Goal: Information Seeking & Learning: Check status

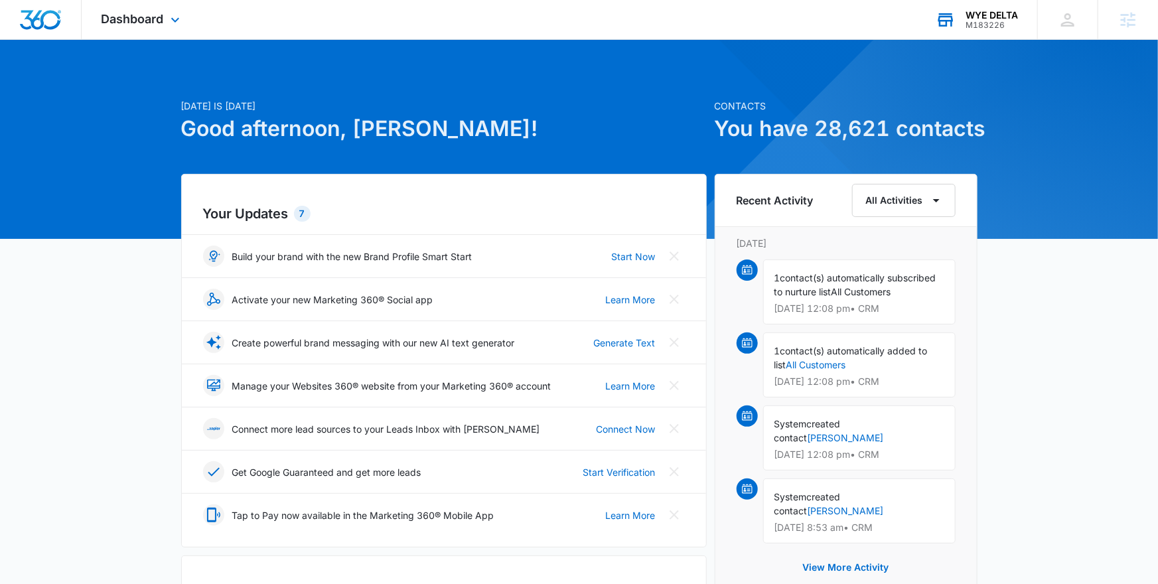
click at [948, 23] on icon at bounding box center [946, 20] width 20 height 20
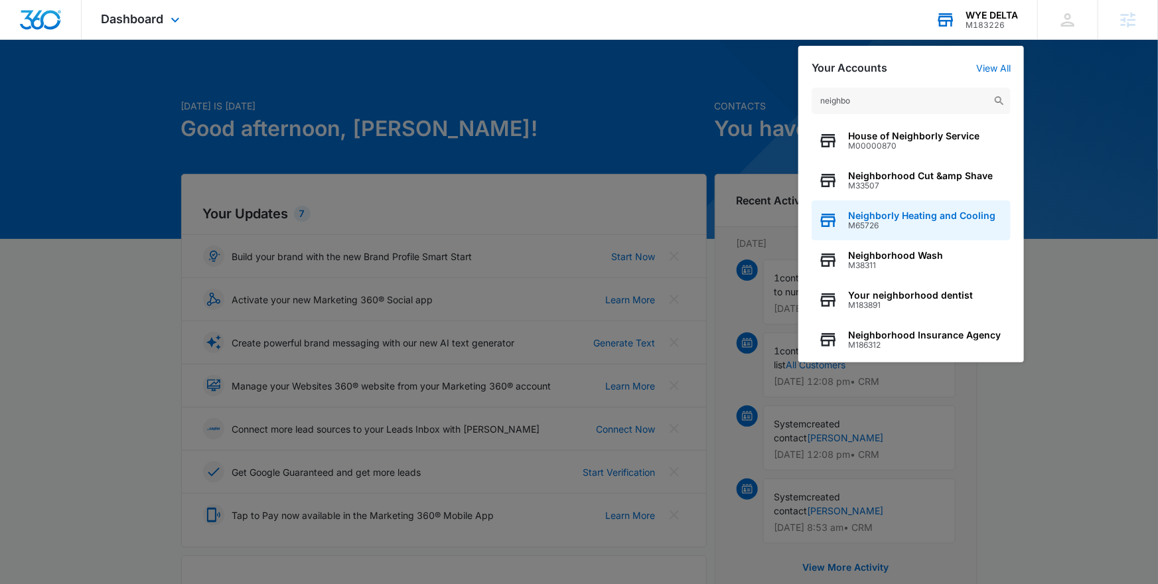
type input "neighbo"
click at [923, 212] on span "Neighborly Heating and Cooling" at bounding box center [921, 215] width 147 height 11
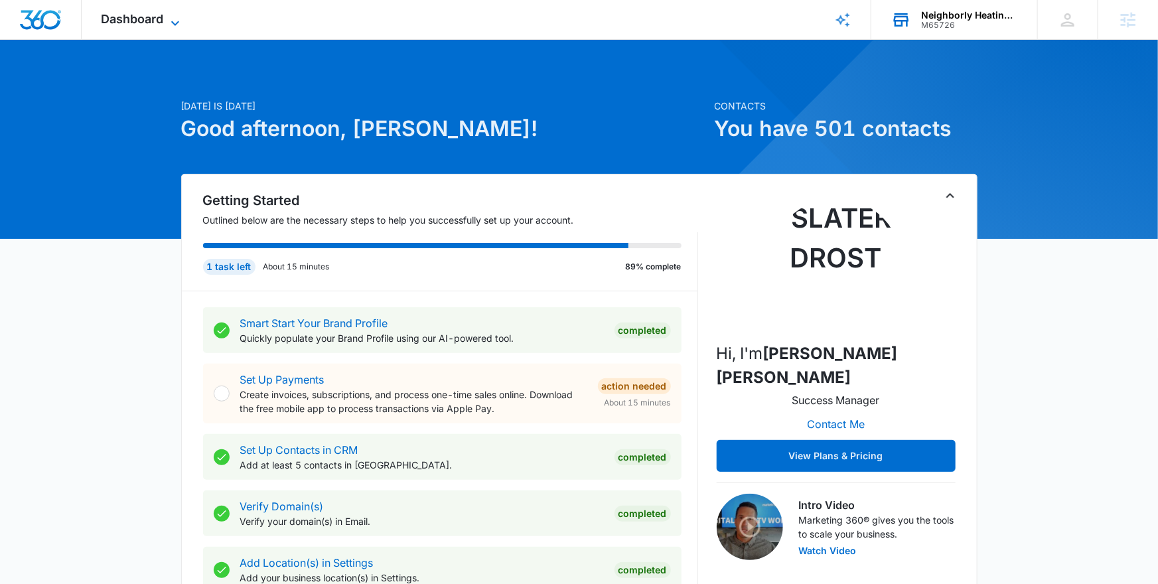
click at [155, 22] on span "Dashboard" at bounding box center [133, 19] width 62 height 14
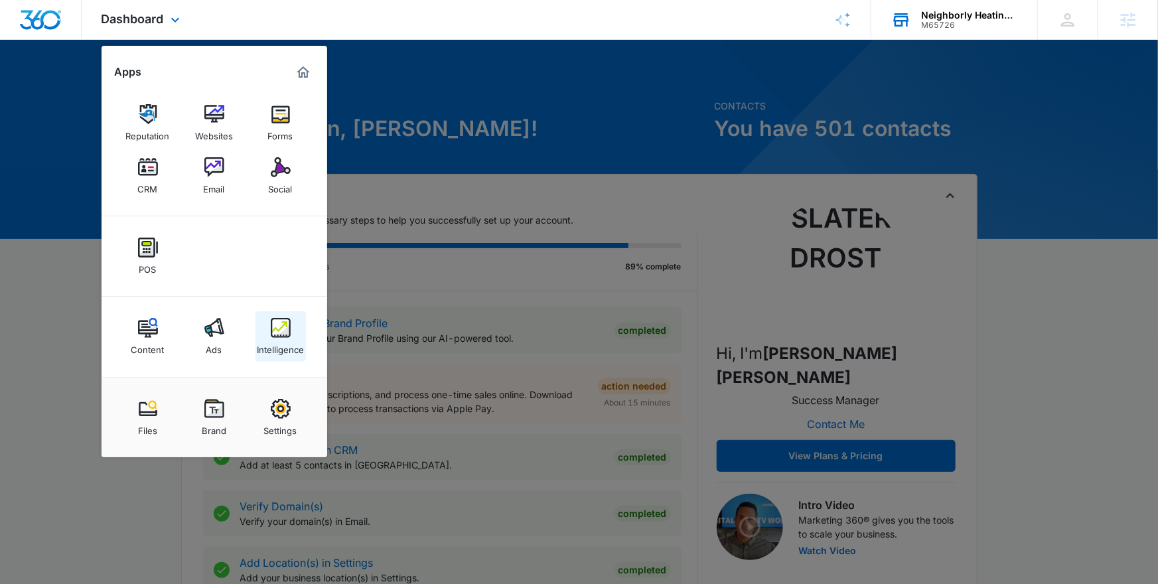
click at [271, 325] on img at bounding box center [281, 328] width 20 height 20
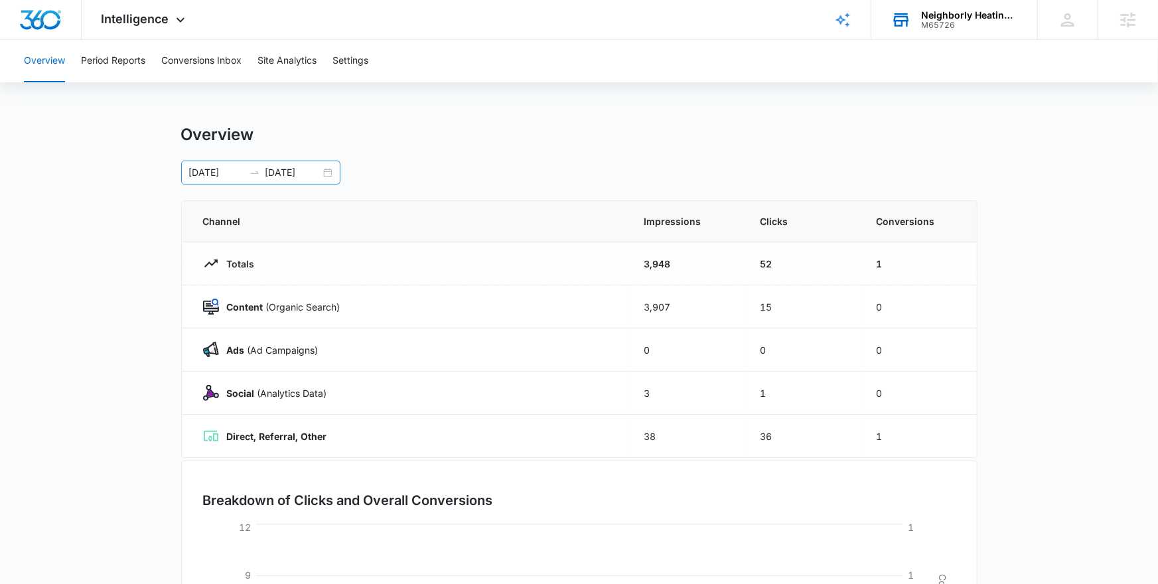
click at [315, 177] on input "[DATE]" at bounding box center [292, 172] width 55 height 15
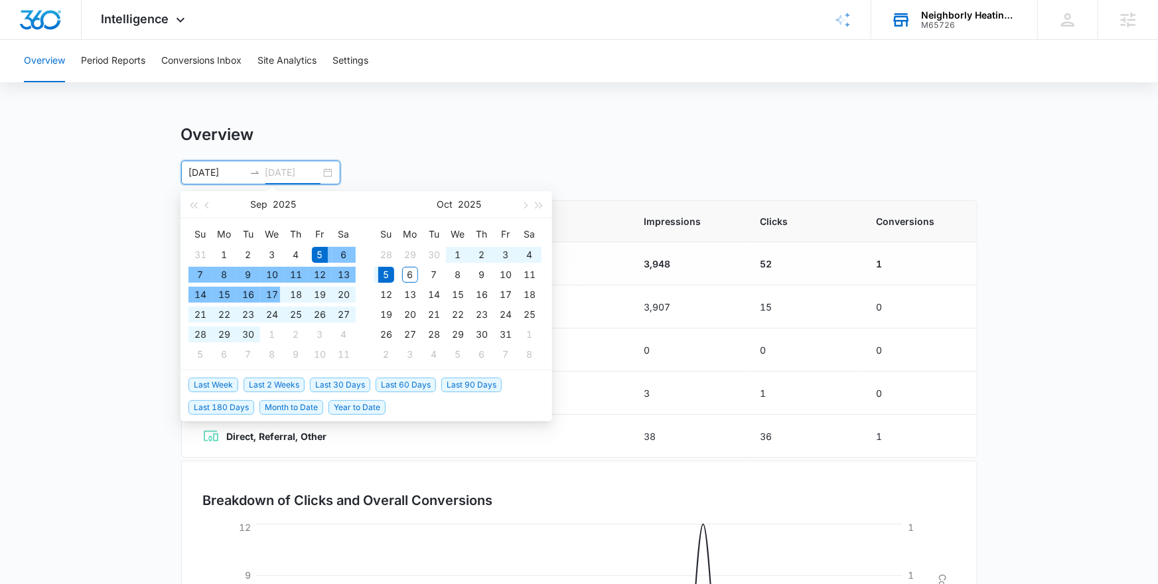
type input "[DATE]"
click at [339, 386] on span "Last 30 Days" at bounding box center [340, 385] width 60 height 15
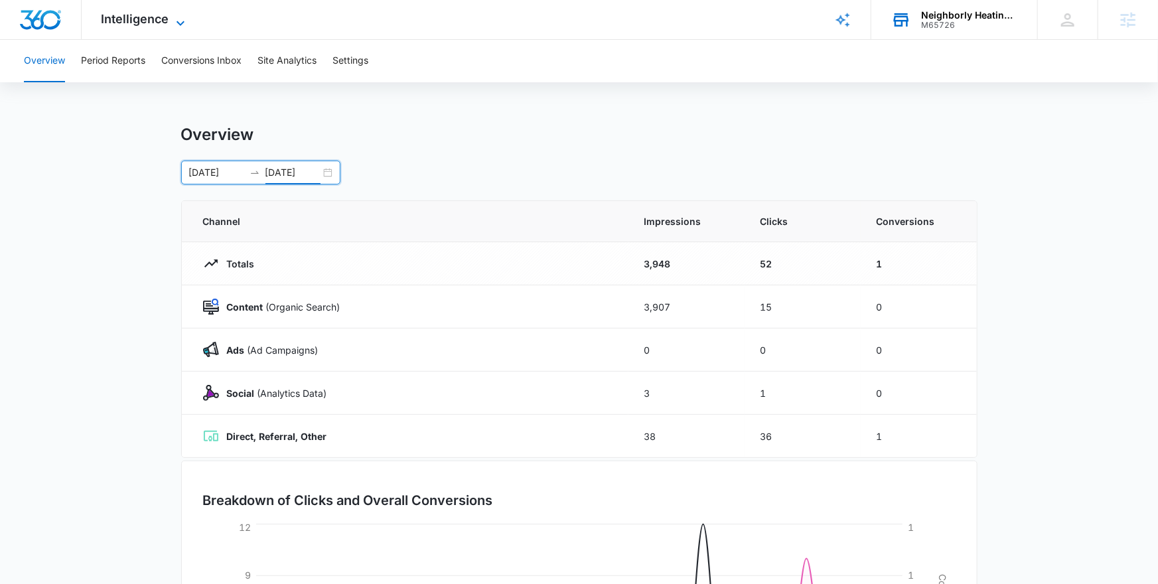
click at [145, 25] on span "Intelligence" at bounding box center [136, 19] width 68 height 14
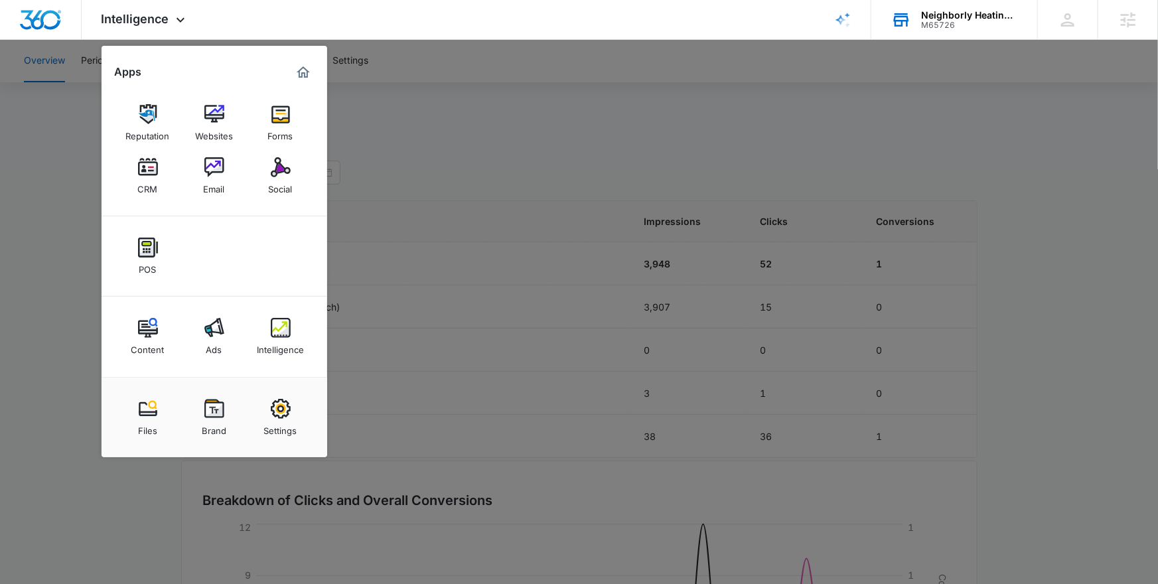
click at [453, 374] on div at bounding box center [579, 292] width 1158 height 584
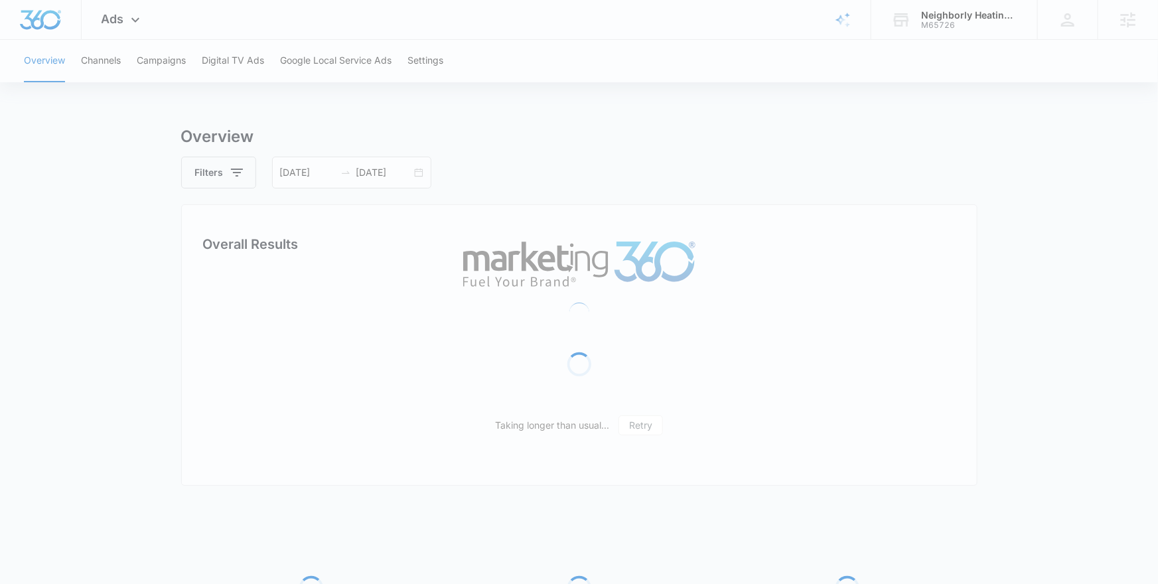
scroll to position [1033, 0]
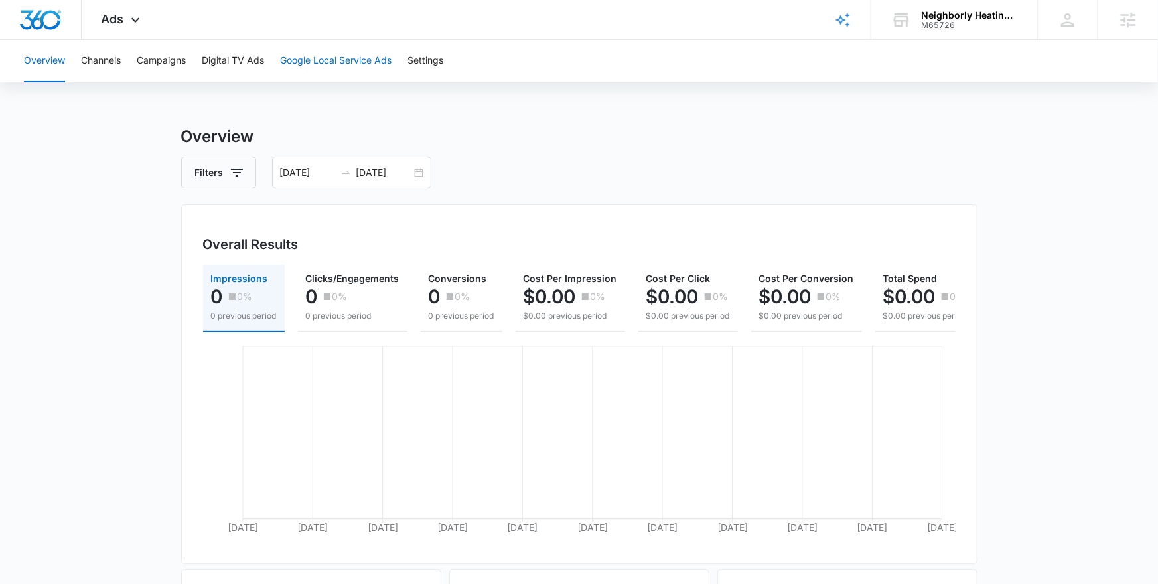
click at [329, 60] on button "Google Local Service Ads" at bounding box center [335, 61] width 111 height 42
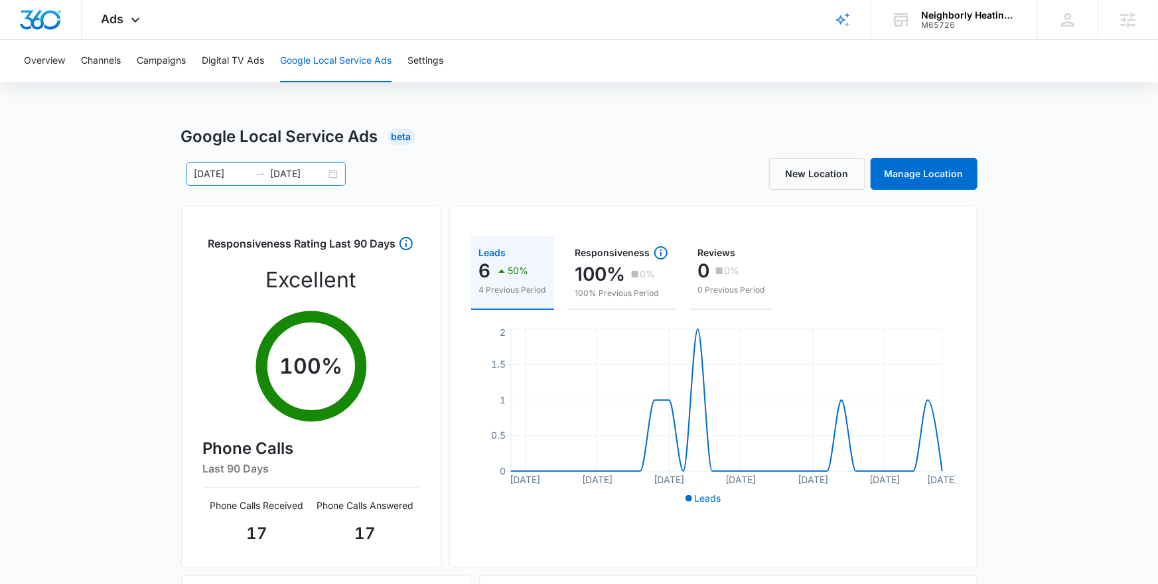
click at [328, 171] on div "[DATE] [DATE]" at bounding box center [265, 174] width 159 height 24
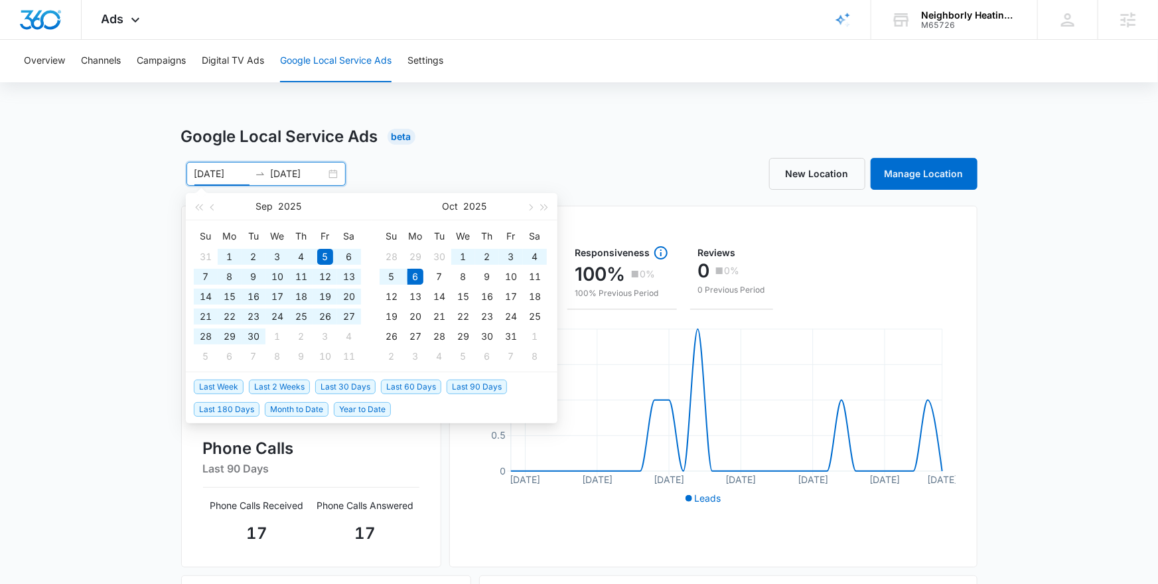
click at [494, 382] on span "Last 90 Days" at bounding box center [477, 387] width 60 height 15
type input "[DATE]"
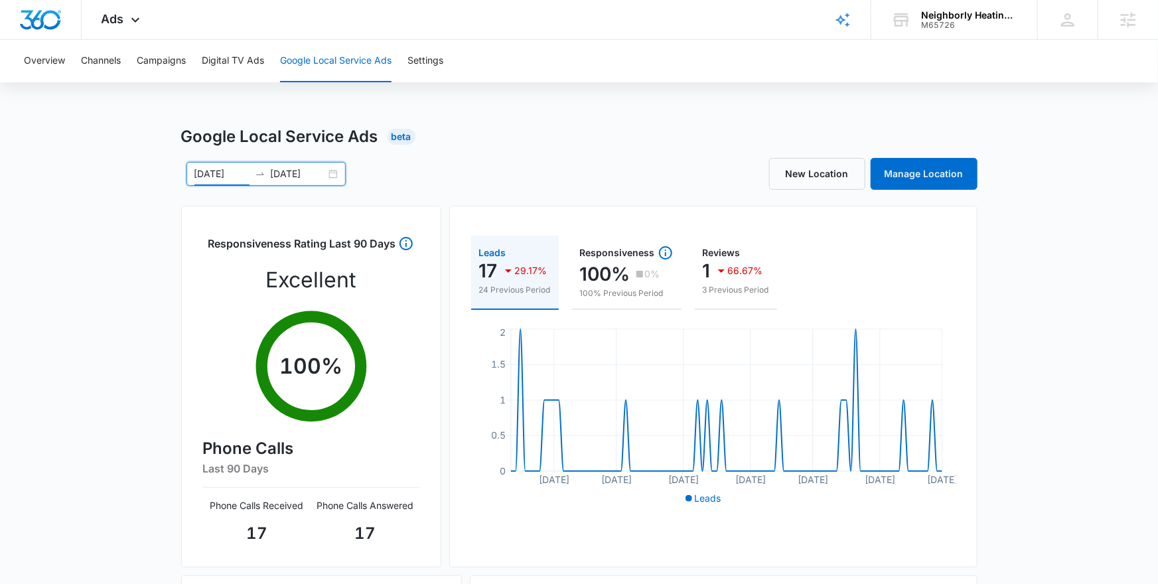
click at [100, 380] on div "Google Local Service Ads Beta [DATE] [DATE] [DATE] Su Mo Tu We Th Fr Sa 29 30 1…" at bounding box center [579, 470] width 1158 height 691
